Goal: Task Accomplishment & Management: Use online tool/utility

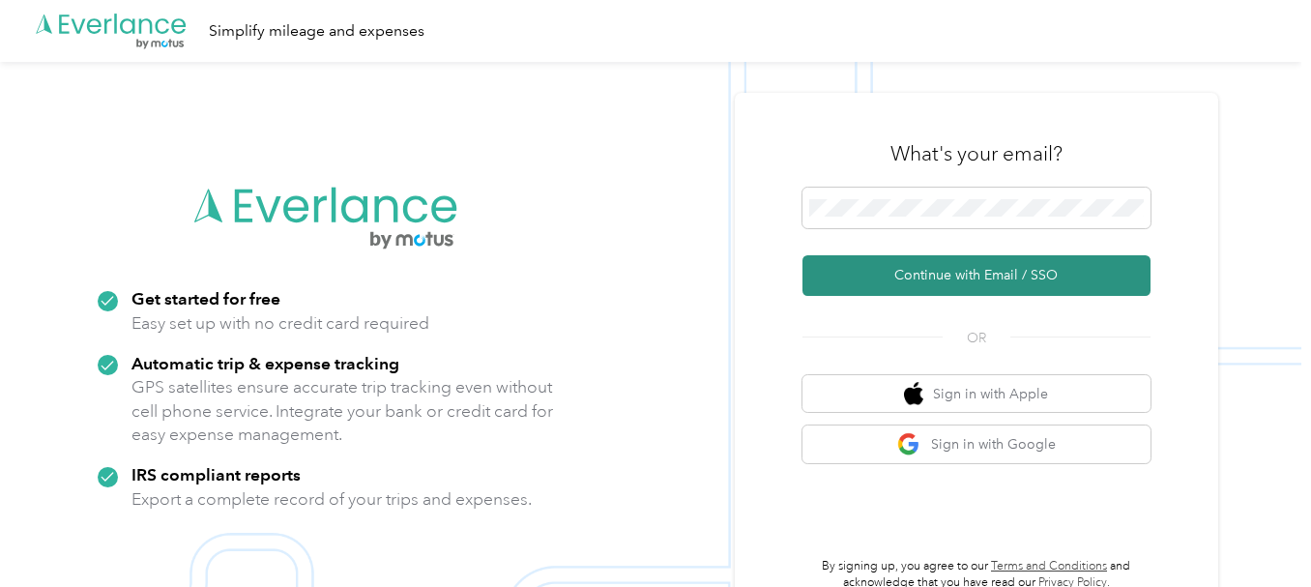
click at [943, 279] on button "Continue with Email / SSO" at bounding box center [976, 275] width 348 height 41
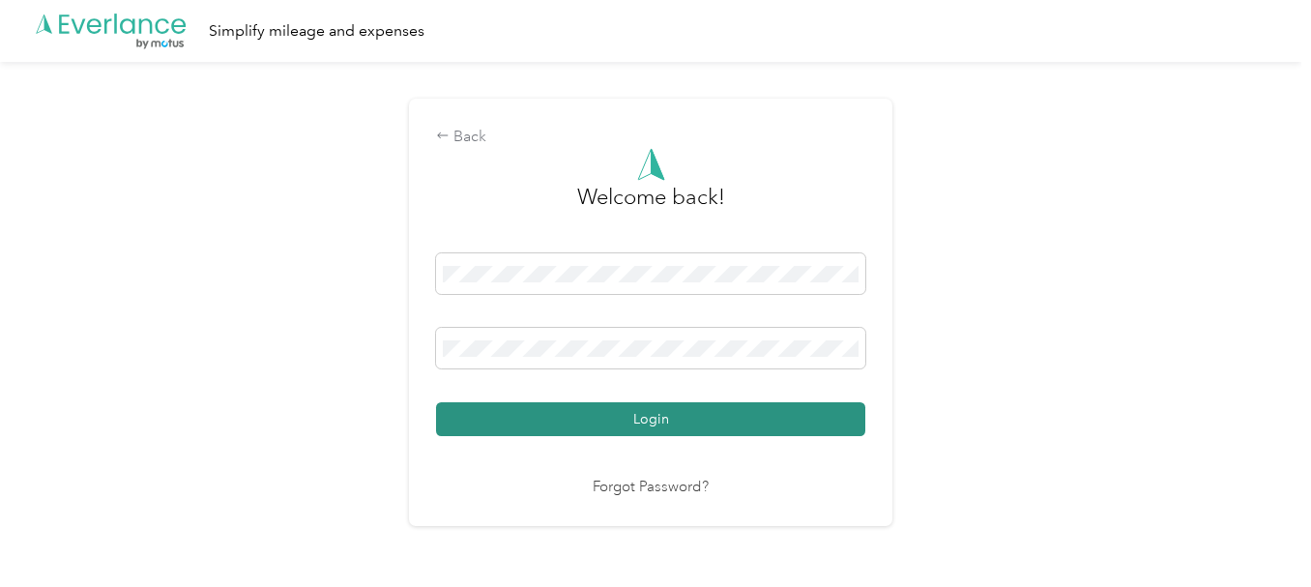
click at [581, 421] on button "Login" at bounding box center [650, 419] width 429 height 34
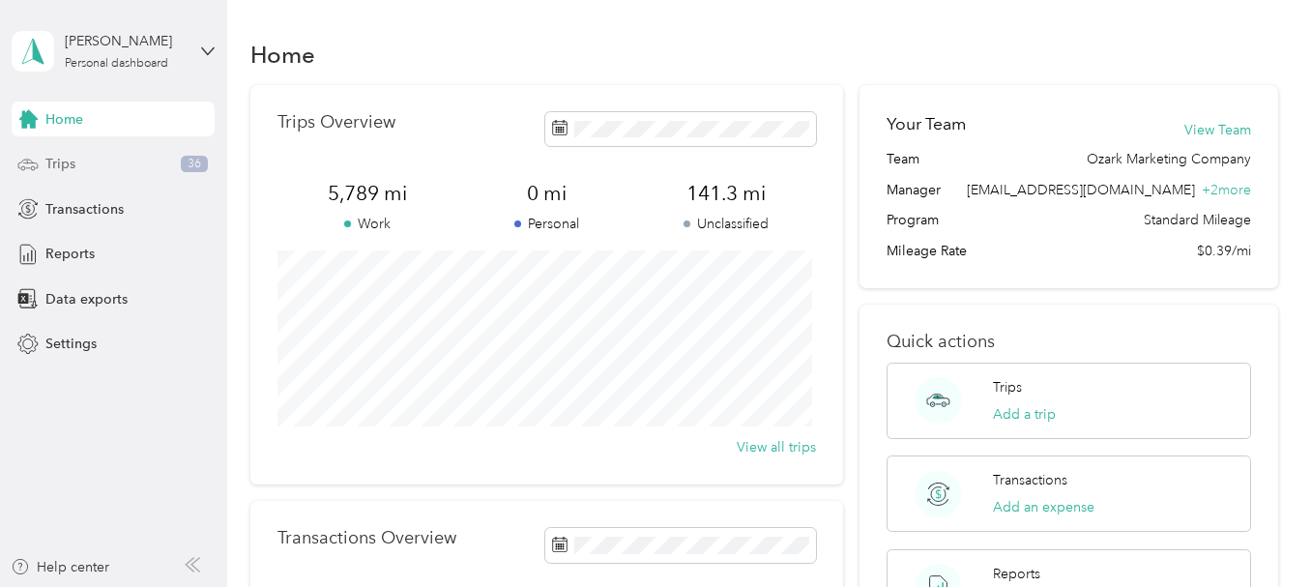
click at [122, 164] on div "Trips 36" at bounding box center [113, 164] width 203 height 35
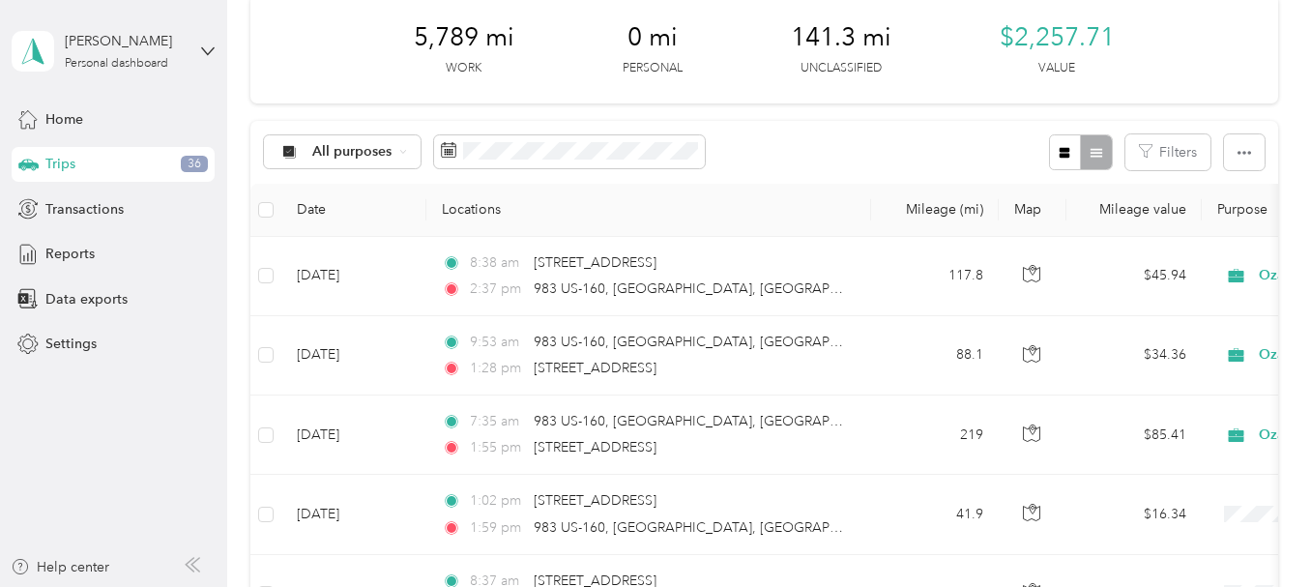
scroll to position [313, 0]
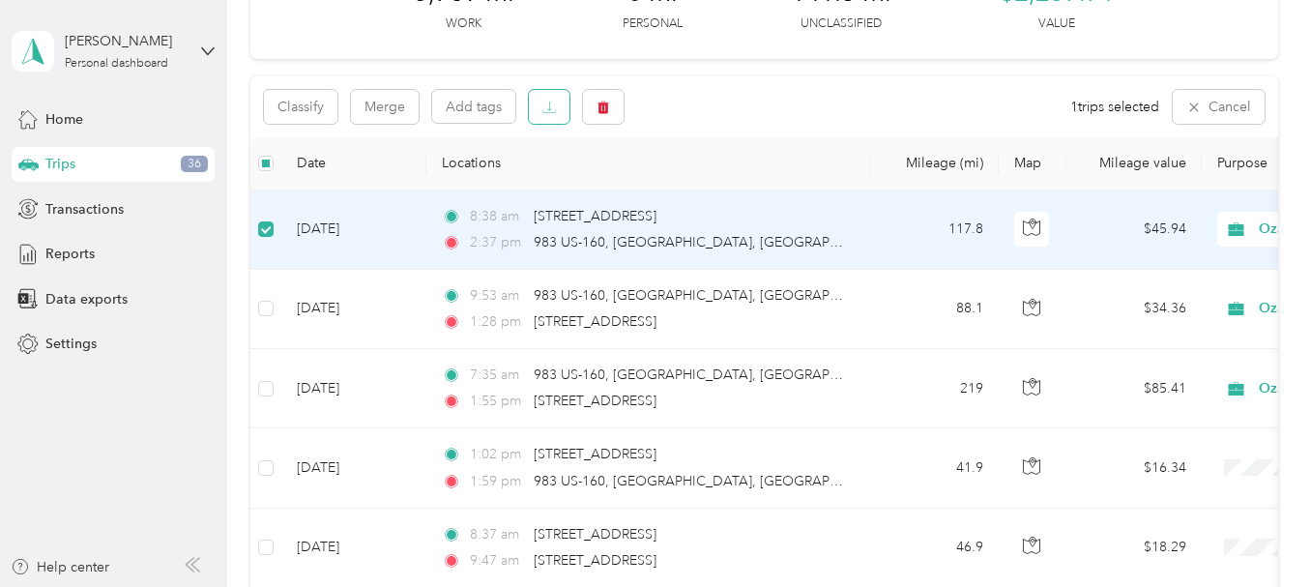
click at [545, 107] on icon "button" at bounding box center [549, 108] width 14 height 14
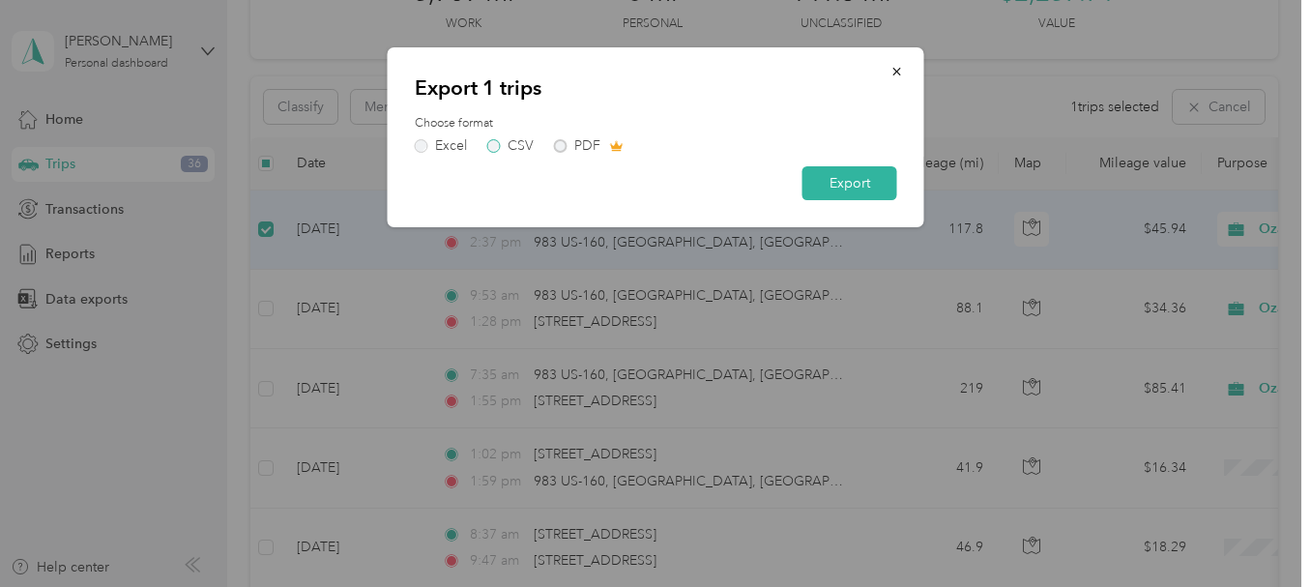
click at [496, 146] on label "CSV" at bounding box center [510, 146] width 46 height 14
click at [845, 180] on button "Export" at bounding box center [849, 183] width 95 height 34
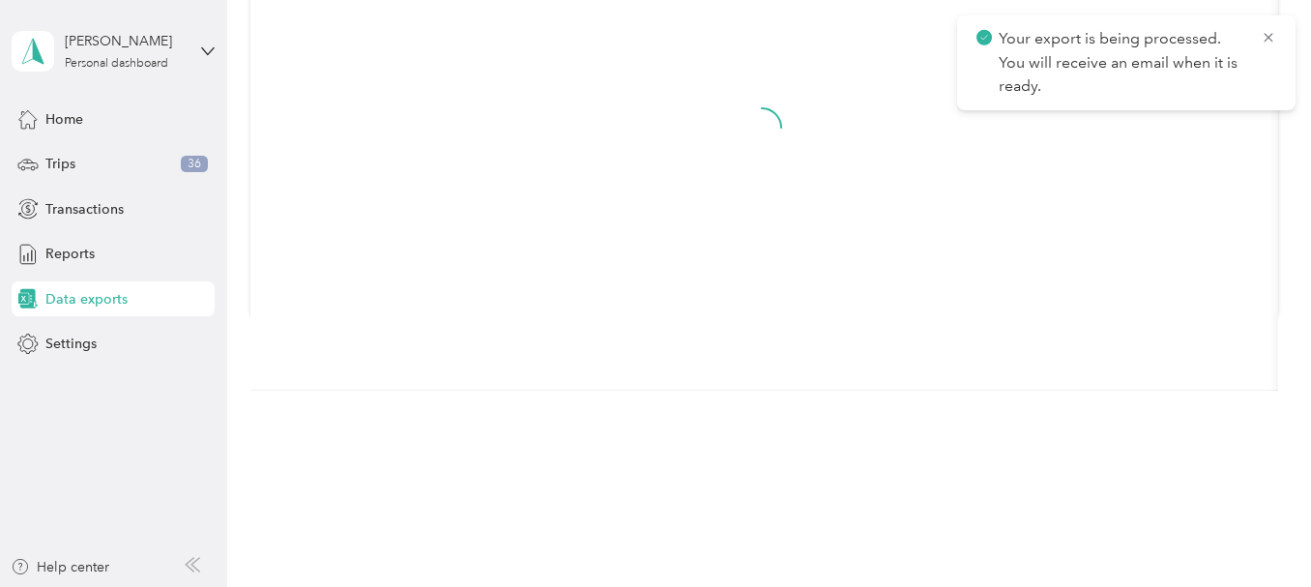
scroll to position [272, 0]
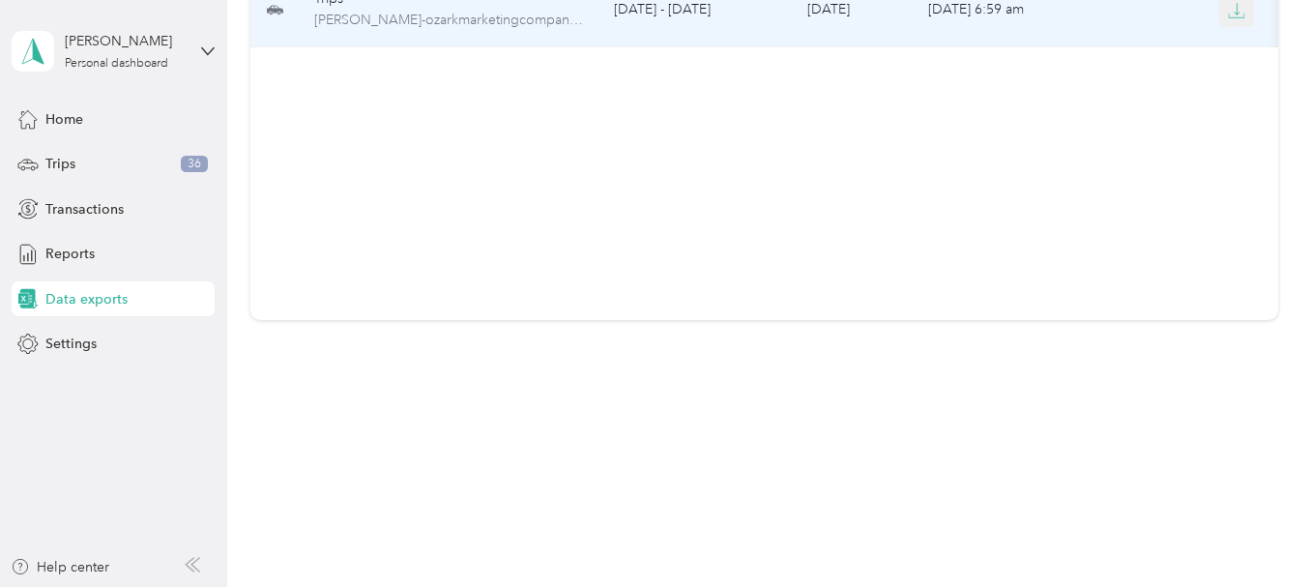
click at [1242, 14] on icon "button" at bounding box center [1236, 10] width 17 height 17
